Goal: Use online tool/utility: Use online tool/utility

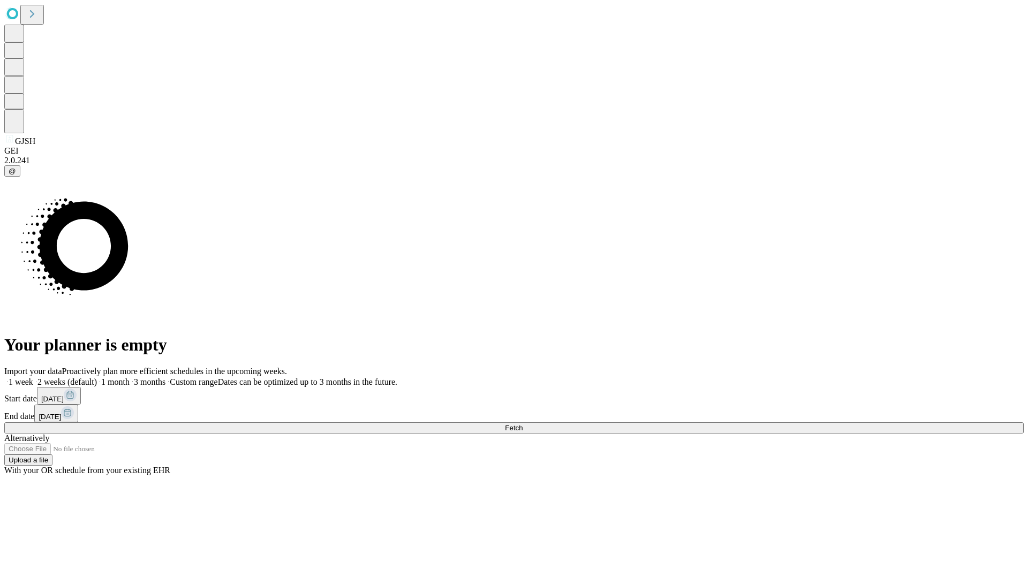
click at [523, 424] on span "Fetch" at bounding box center [514, 428] width 18 height 8
